Goal: Task Accomplishment & Management: Manage account settings

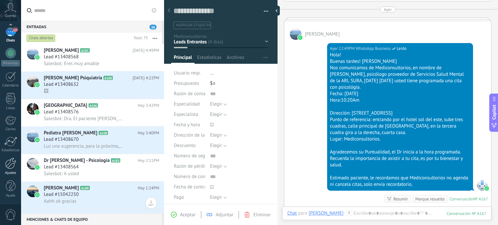
click at [7, 163] on div at bounding box center [10, 163] width 11 height 11
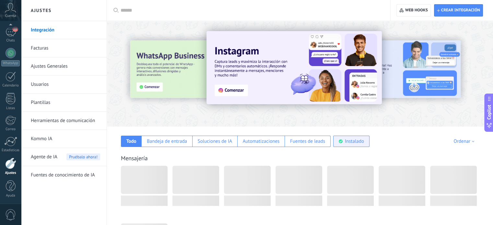
click at [357, 144] on div "Instalado" at bounding box center [354, 141] width 19 height 6
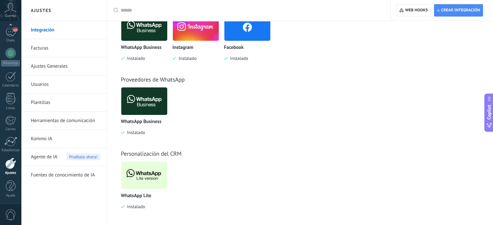
scroll to position [155, 0]
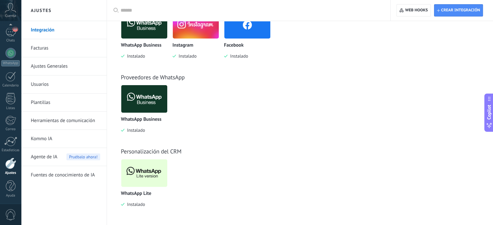
click at [146, 170] on img at bounding box center [144, 172] width 46 height 31
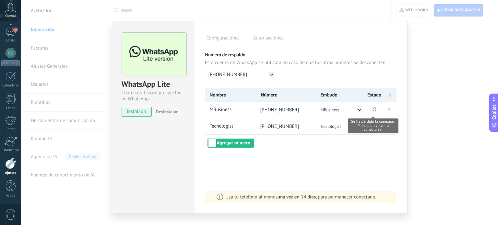
click at [372, 109] on icon "Se ha perdido la conexión. Pulse para volver a conectarse." at bounding box center [374, 109] width 4 height 4
click at [350, 151] on div "Configuraciones Autorizaciones Esta pestaña registra a los usuarios que han con…" at bounding box center [301, 117] width 213 height 193
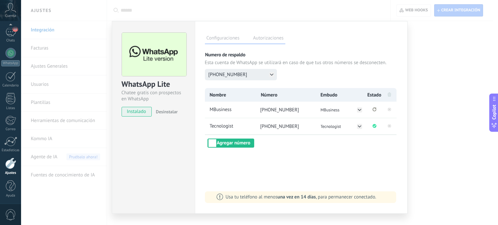
click at [270, 75] on icon at bounding box center [271, 75] width 3 height 2
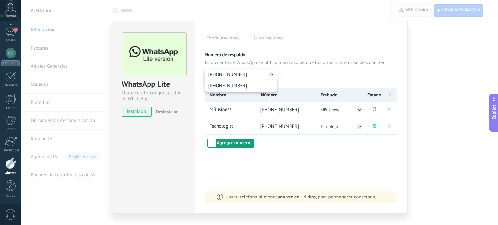
click at [240, 141] on button "Agregar número" at bounding box center [230, 143] width 47 height 9
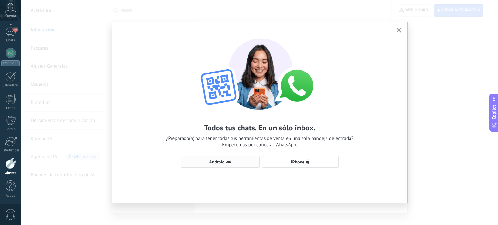
click at [219, 160] on span "Android" at bounding box center [216, 162] width 15 height 5
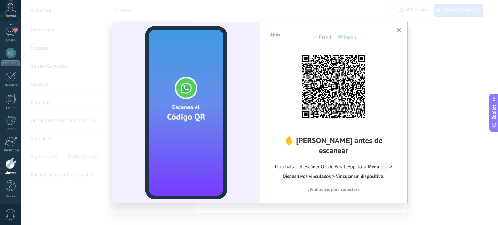
click at [338, 187] on span "¿Problemas para conectar?" at bounding box center [333, 189] width 52 height 5
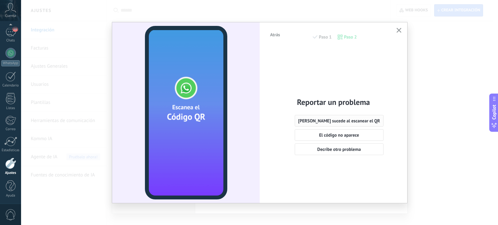
click at [337, 120] on span "[PERSON_NAME] sucede al escanear el QR" at bounding box center [339, 121] width 82 height 5
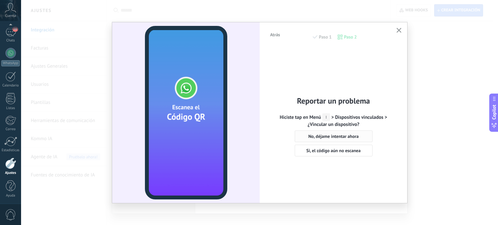
click at [333, 135] on span "No, déjame intentar ahora" at bounding box center [333, 136] width 50 height 5
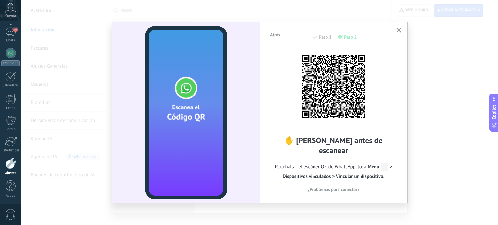
click at [400, 29] on icon "button" at bounding box center [398, 30] width 5 height 5
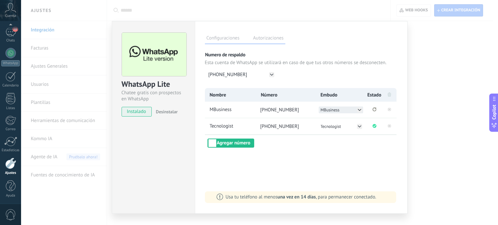
click at [359, 109] on icon at bounding box center [359, 110] width 3 height 2
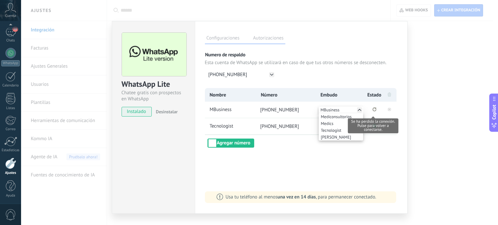
click at [372, 108] on icon "Se ha perdido la conexión. Pulse para volver a conectarse." at bounding box center [374, 109] width 4 height 4
click at [372, 109] on icon "Se ha perdido la conexión. Pulse para volver a conectarse." at bounding box center [374, 109] width 4 height 4
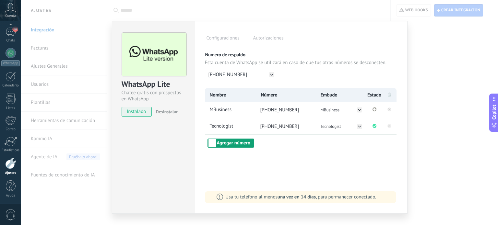
click at [226, 141] on button "Agregar número" at bounding box center [230, 143] width 47 height 9
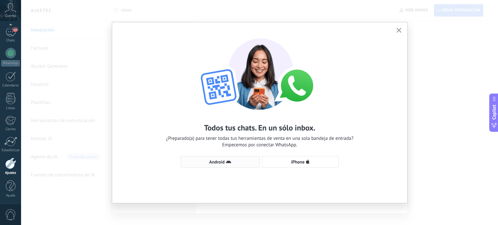
click at [222, 164] on span "Android" at bounding box center [216, 162] width 15 height 5
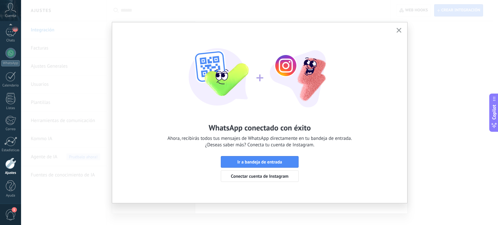
click at [395, 31] on button "button" at bounding box center [399, 30] width 8 height 9
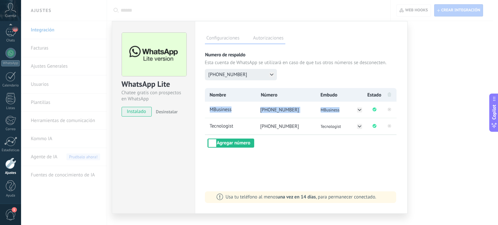
click at [270, 72] on icon at bounding box center [271, 74] width 5 height 5
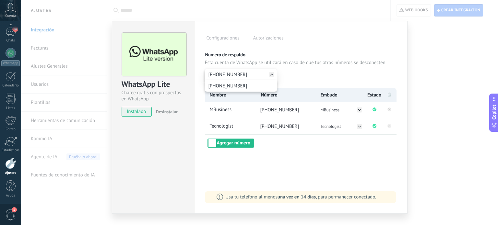
click at [284, 166] on div "Configuraciones Autorizaciones Esta pestaña registra a los usuarios que han con…" at bounding box center [301, 117] width 213 height 193
click at [442, 99] on div "WhatsApp Lite Chatee gratis con prospectos en WhatsApp instalado Desinstalar Co…" at bounding box center [259, 112] width 477 height 225
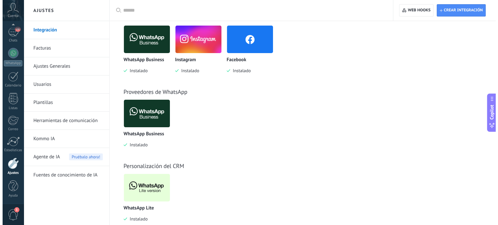
scroll to position [91, 0]
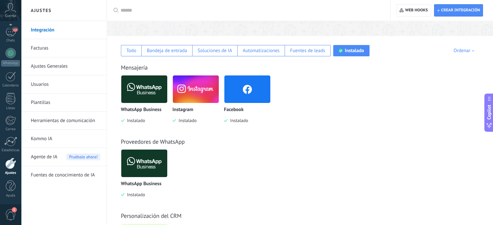
click at [145, 94] on img at bounding box center [144, 89] width 46 height 31
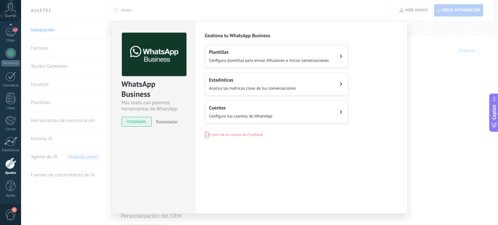
click at [280, 112] on button "Cuentas Configura tus cuentas de WhatsApp" at bounding box center [276, 112] width 143 height 23
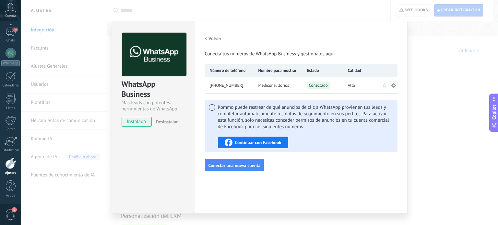
click at [273, 140] on span "Continuar con Facebook" at bounding box center [258, 142] width 46 height 5
click at [244, 54] on span "Conecta tus números de WhatsApp Business y gestionalos aquí" at bounding box center [270, 54] width 130 height 6
click at [391, 85] on icon at bounding box center [393, 85] width 5 height 5
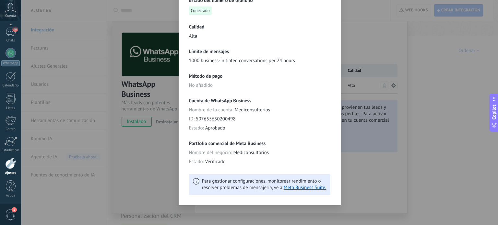
scroll to position [140, 0]
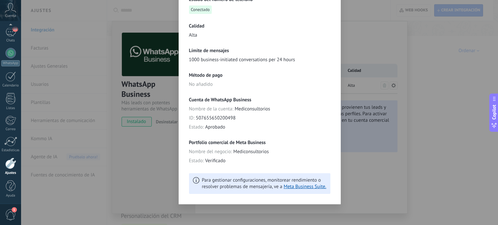
click at [373, 171] on div "**********" at bounding box center [259, 112] width 477 height 225
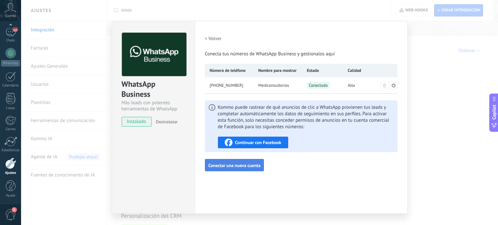
click at [254, 162] on button "Conectar una nueva cuenta" at bounding box center [234, 165] width 59 height 12
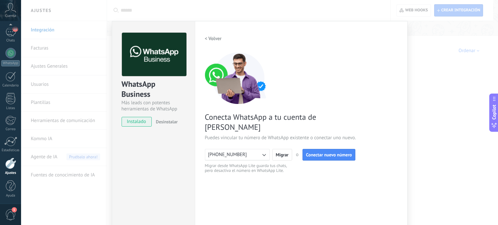
click at [260, 152] on icon "button" at bounding box center [263, 155] width 6 height 6
click at [252, 170] on div "< Volver 1 Conectar Facebook 2 Finalizar configuración Conecta WhatsApp a tu cu…" at bounding box center [301, 133] width 192 height 200
click at [327, 153] on span "Conectar nuevo número" at bounding box center [329, 155] width 46 height 5
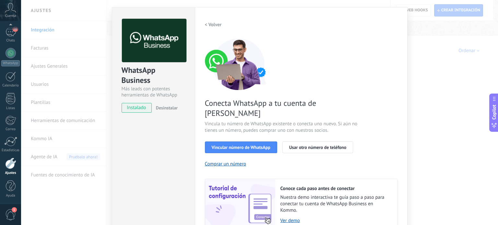
scroll to position [62, 0]
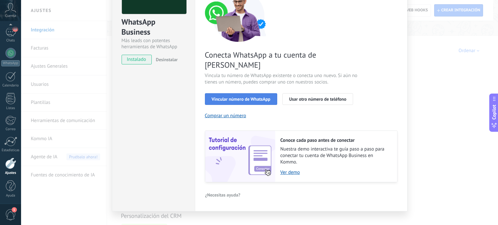
click at [252, 97] on span "Vincular número de WhatsApp" at bounding box center [241, 99] width 59 height 5
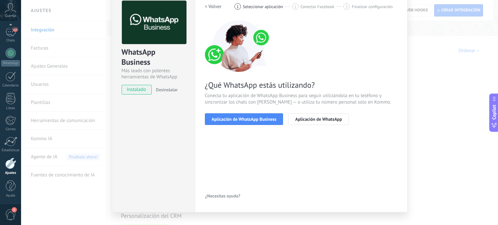
scroll to position [0, 0]
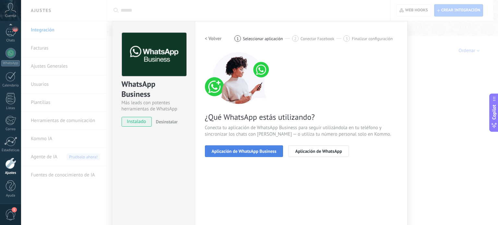
click at [250, 149] on span "Aplicación de WhatsApp Business" at bounding box center [244, 151] width 65 height 5
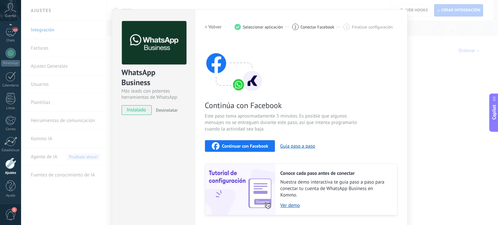
scroll to position [55, 0]
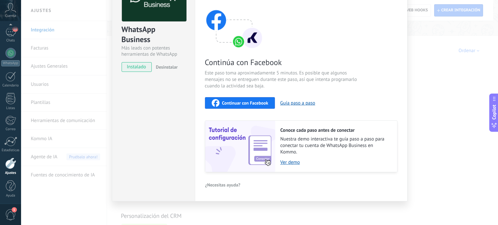
click at [251, 104] on span "Continuar con Facebook" at bounding box center [245, 103] width 46 height 5
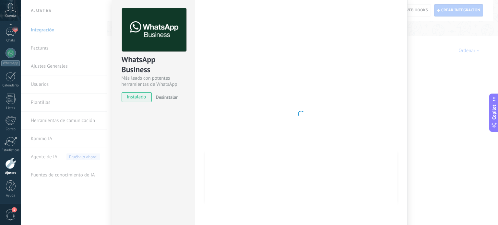
scroll to position [22, 0]
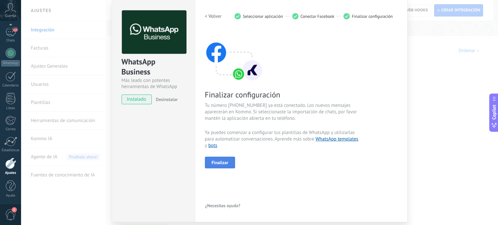
click at [215, 161] on span "Finalizar" at bounding box center [220, 162] width 17 height 5
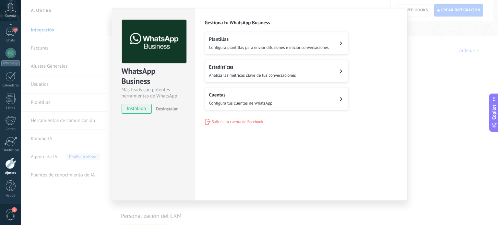
scroll to position [13, 0]
click at [264, 95] on h2 "Cuentas" at bounding box center [240, 95] width 63 height 6
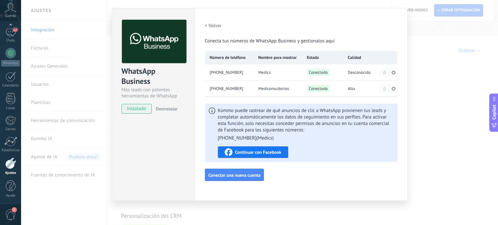
click at [354, 74] on span "Desconocido" at bounding box center [359, 72] width 23 height 6
click at [258, 154] on span "Continuar con Facebook" at bounding box center [258, 152] width 46 height 5
click at [249, 151] on span "Continuar con Facebook" at bounding box center [258, 152] width 46 height 5
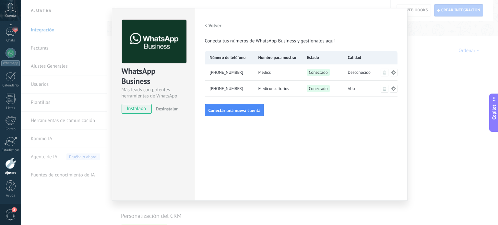
click at [454, 77] on div "WhatsApp Business Más leads con potentes herramientas de WhatsApp instalado Des…" at bounding box center [259, 112] width 477 height 225
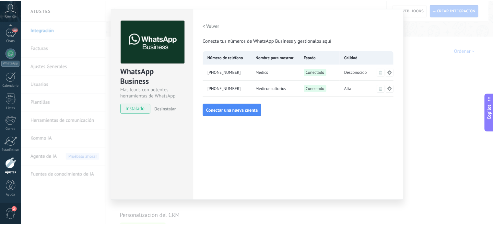
scroll to position [0, 0]
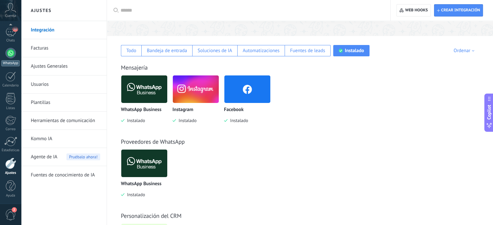
click at [12, 59] on link "WhatsApp" at bounding box center [10, 57] width 21 height 18
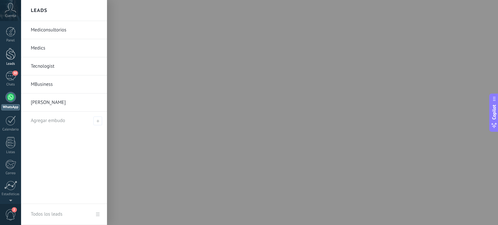
click at [9, 53] on div at bounding box center [11, 54] width 10 height 12
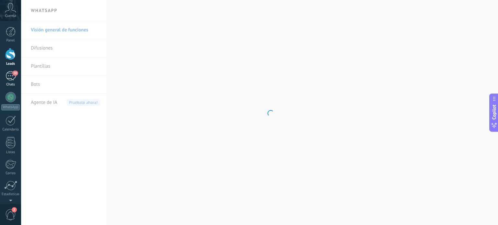
click at [13, 73] on span "30" at bounding box center [15, 73] width 6 height 5
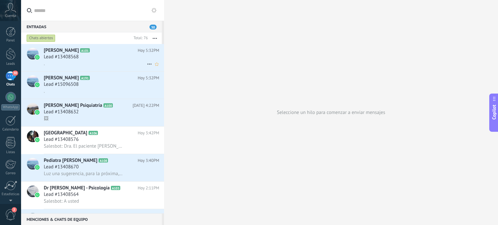
click at [83, 61] on div "." at bounding box center [101, 63] width 115 height 7
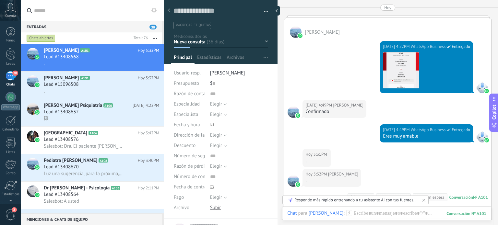
scroll to position [1779, 0]
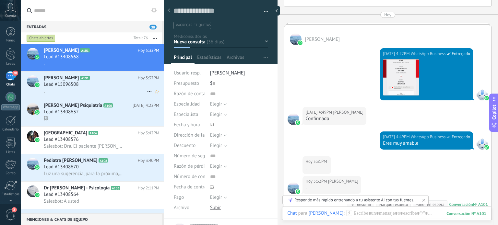
click at [60, 78] on span "[PERSON_NAME]" at bounding box center [61, 78] width 35 height 6
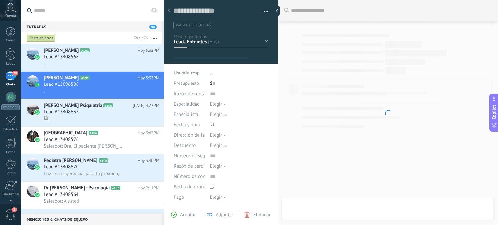
type textarea "**********"
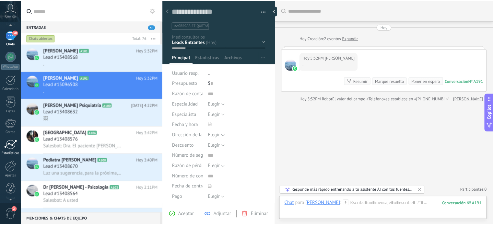
scroll to position [44, 0]
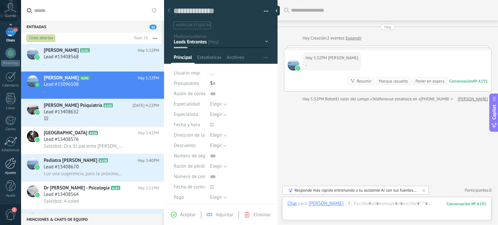
click at [10, 164] on div at bounding box center [10, 163] width 11 height 11
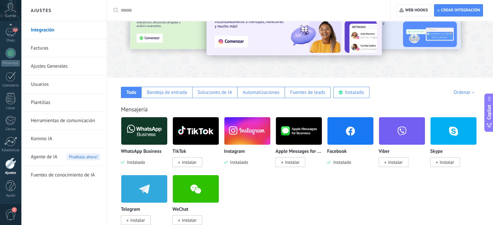
scroll to position [32, 0]
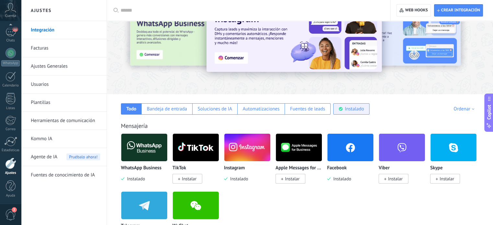
click at [355, 108] on div "Instalado" at bounding box center [354, 109] width 19 height 6
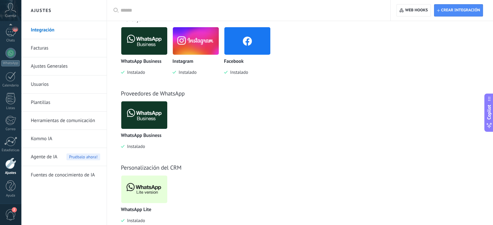
scroll to position [155, 0]
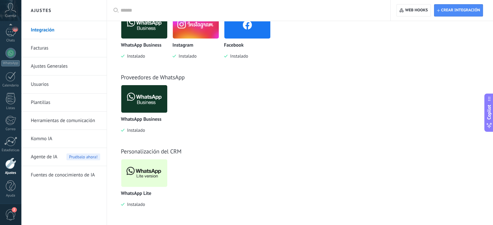
click at [156, 172] on img at bounding box center [144, 172] width 46 height 31
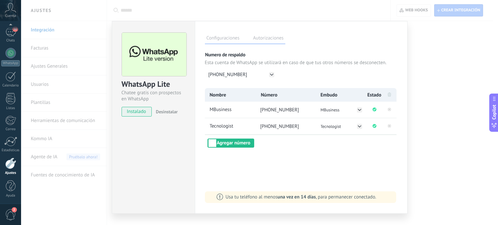
click at [424, 33] on div "WhatsApp Lite Chatee gratis con prospectos en WhatsApp instalado Desinstalar Co…" at bounding box center [259, 112] width 477 height 225
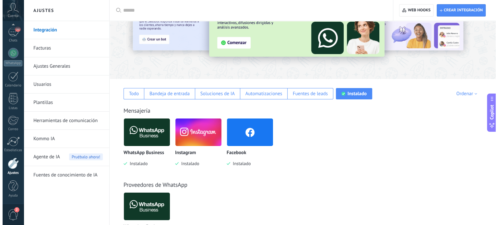
scroll to position [26, 0]
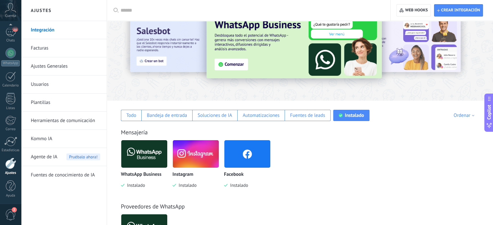
click at [152, 157] on img at bounding box center [144, 153] width 46 height 31
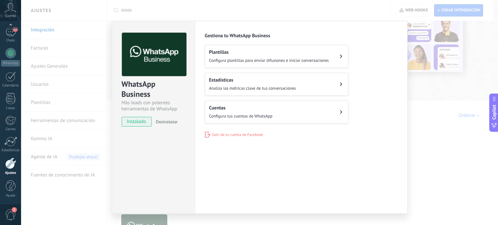
click at [288, 54] on h2 "Plantillas" at bounding box center [269, 52] width 120 height 6
